Goal: Information Seeking & Learning: Learn about a topic

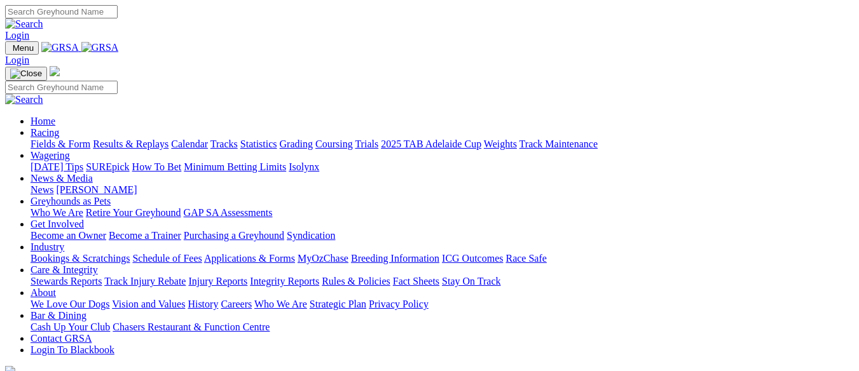
drag, startPoint x: 0, startPoint y: 0, endPoint x: 415, endPoint y: 49, distance: 417.5
click at [111, 196] on link "Greyhounds as Pets" at bounding box center [71, 201] width 80 height 11
click at [181, 207] on link "Retire Your Greyhound" at bounding box center [133, 212] width 95 height 11
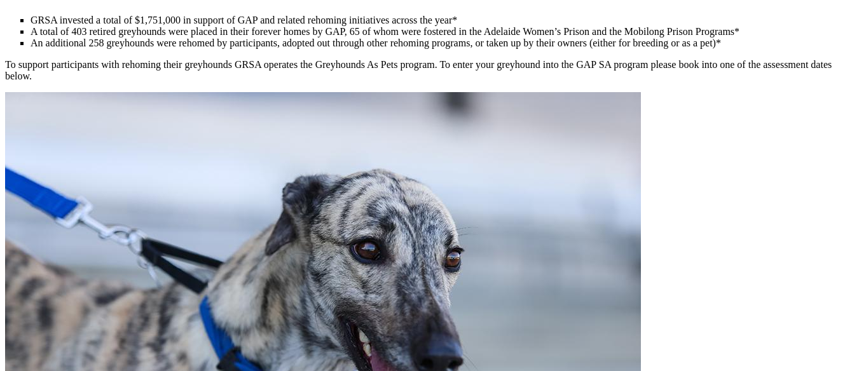
scroll to position [445, 0]
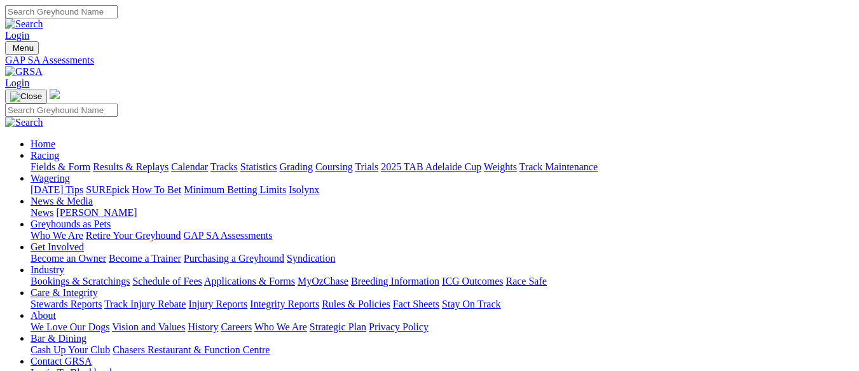
click at [83, 230] on link "Who We Are" at bounding box center [57, 235] width 53 height 11
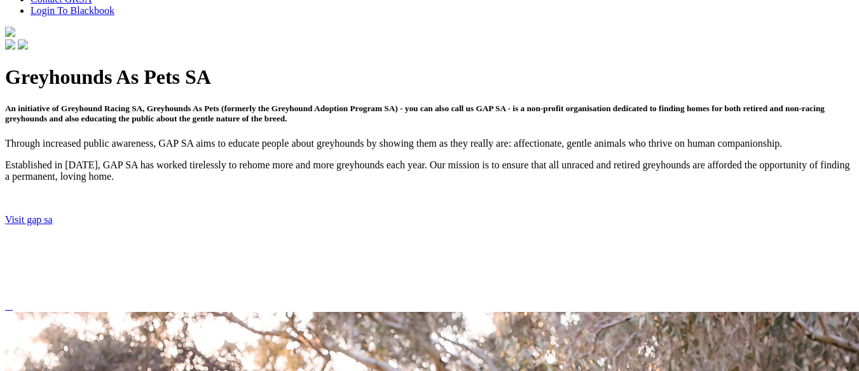
scroll to position [235, 0]
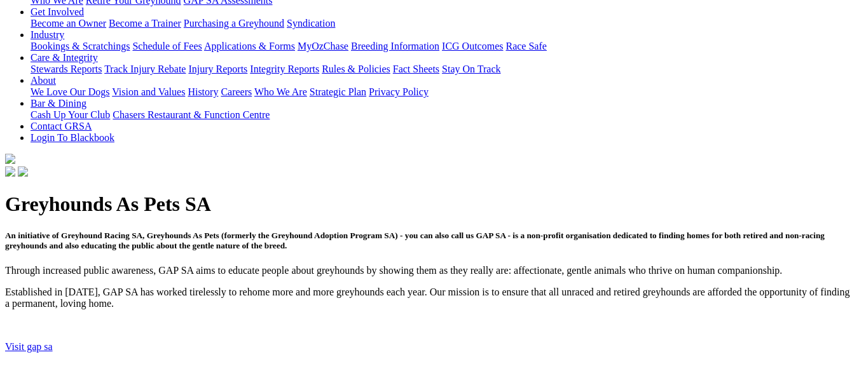
click at [53, 342] on link "Visit gap sa" at bounding box center [29, 347] width 48 height 11
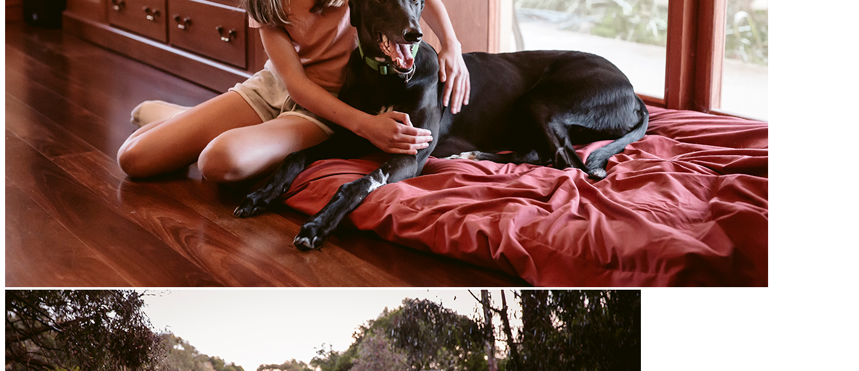
scroll to position [1634, 0]
